Goal: Navigation & Orientation: Find specific page/section

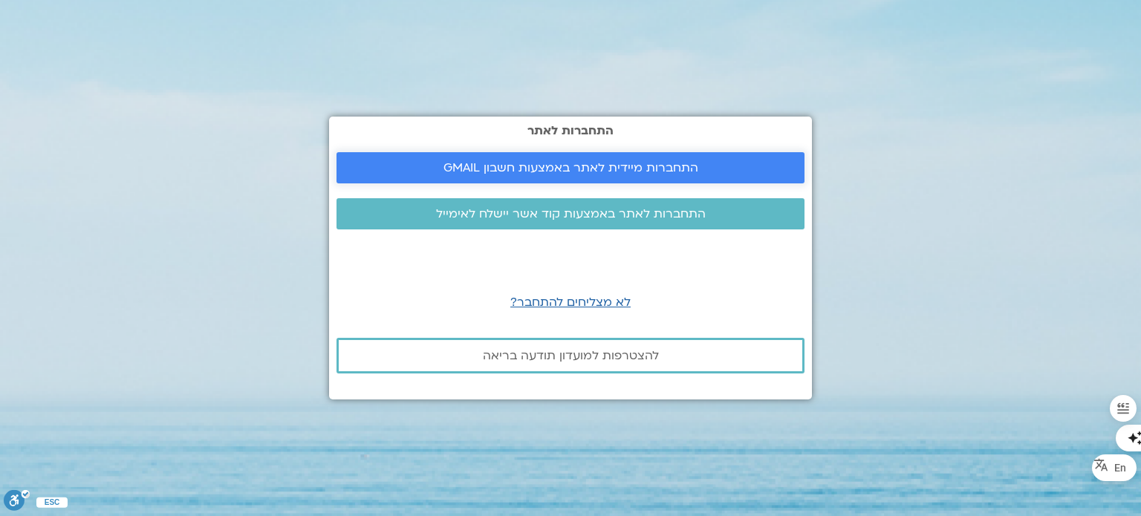
click at [481, 165] on span "התחברות מיידית לאתר באמצעות חשבון GMAIL" at bounding box center [570, 167] width 255 height 13
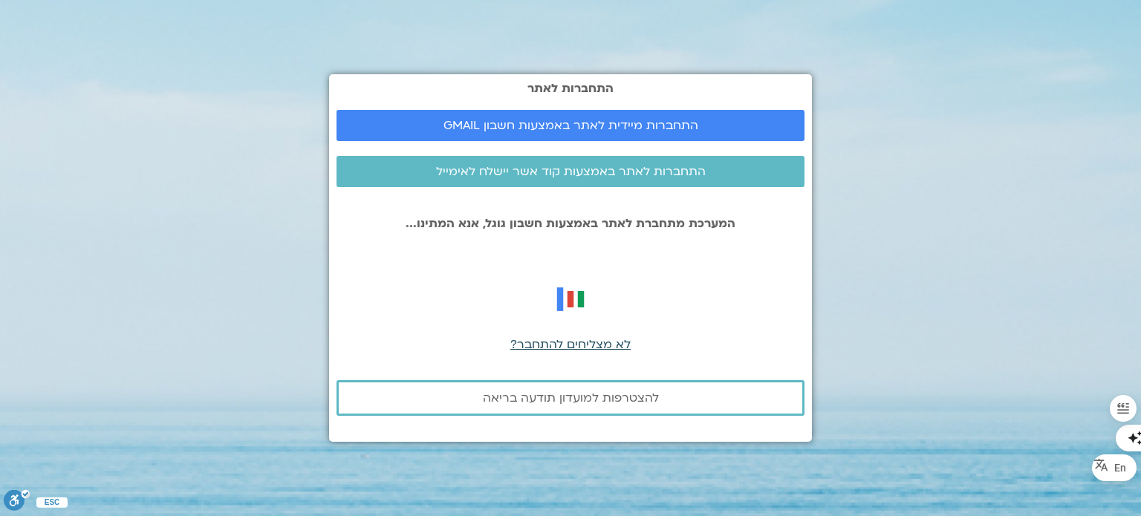
click at [543, 348] on span "לא מצליחים להתחבר?" at bounding box center [570, 344] width 120 height 16
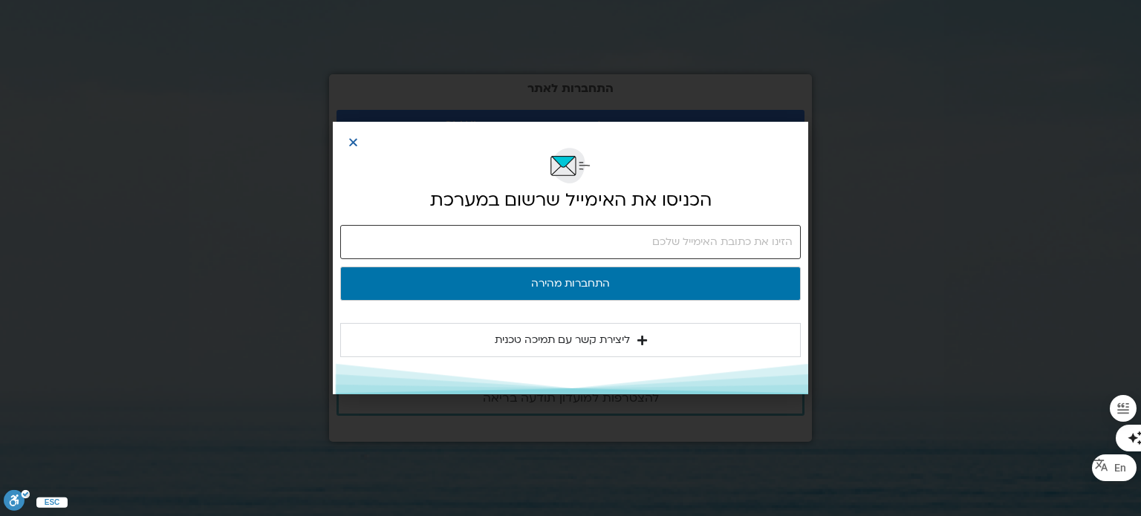
click at [579, 246] on input "email" at bounding box center [570, 242] width 460 height 34
type input "relocate4you@gmail.com"
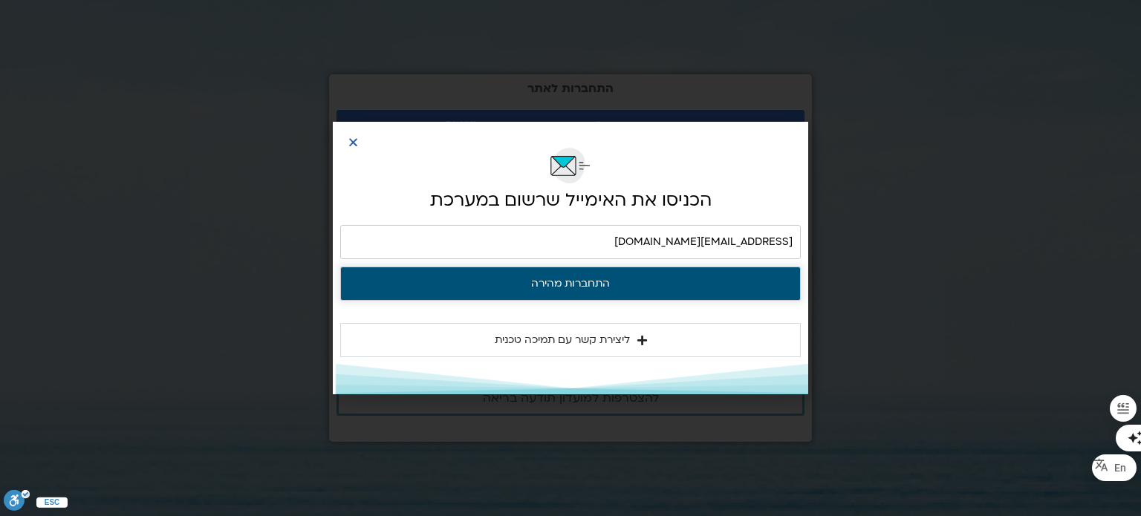
click at [609, 284] on button "התחברות מהירה" at bounding box center [570, 284] width 460 height 34
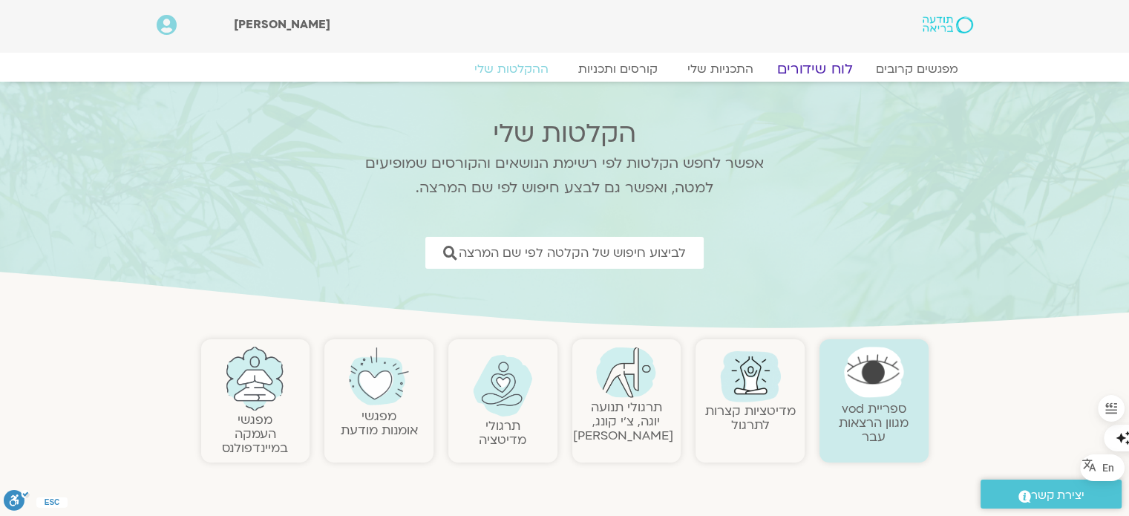
click at [809, 68] on link "לוח שידורים" at bounding box center [814, 69] width 111 height 18
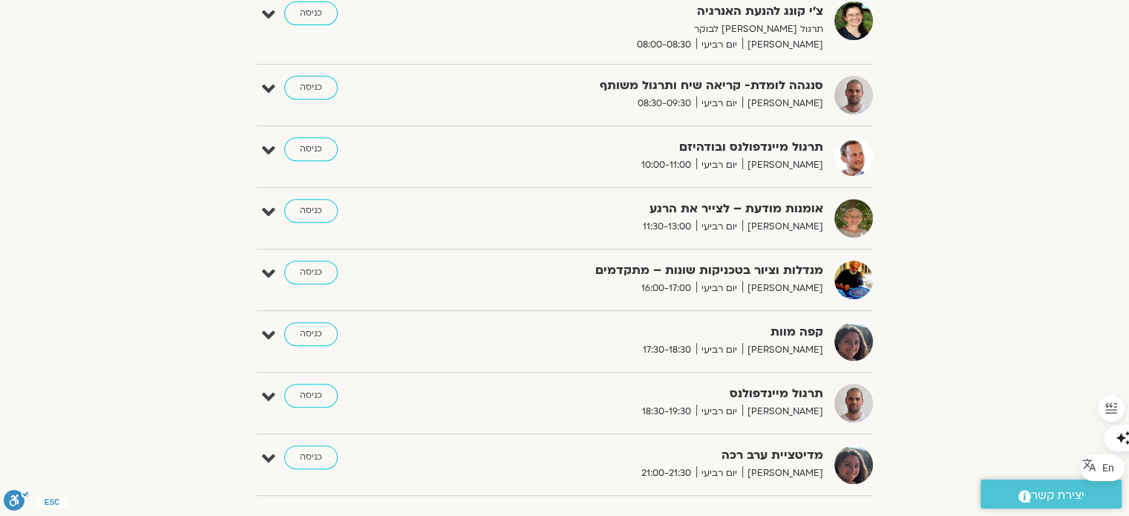
scroll to position [743, 0]
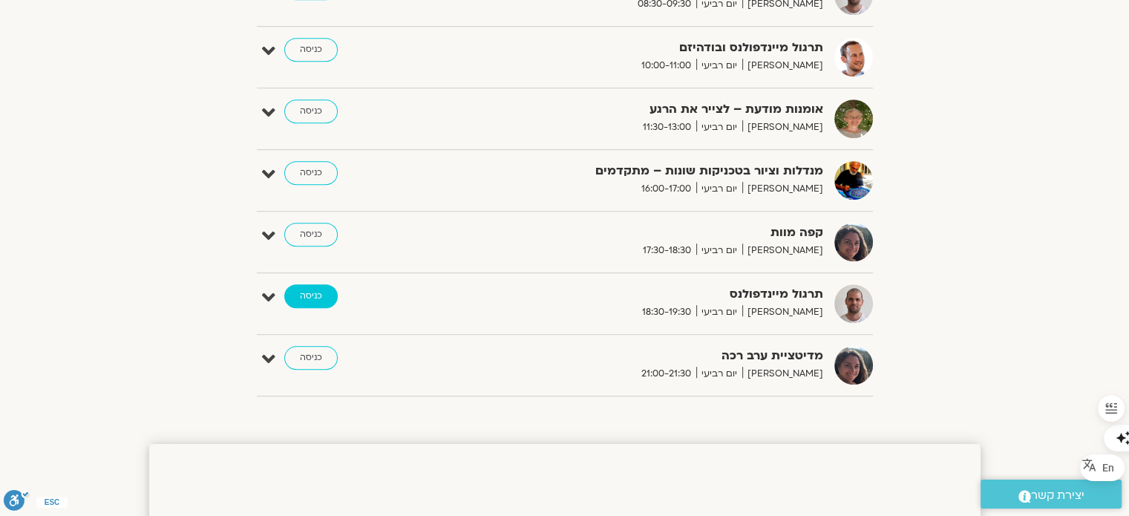
click at [301, 294] on link "כניסה" at bounding box center [310, 296] width 53 height 24
